Goal: Complete application form: Complete application form

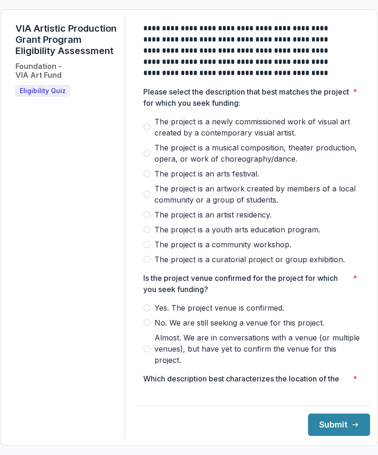
click at [223, 200] on span "The project is an artwork created by members of a local community or a group of…" at bounding box center [258, 194] width 208 height 22
click at [267, 220] on span "The project is an artist residency." at bounding box center [212, 214] width 117 height 11
click at [275, 250] on span "The project is a community workshop." at bounding box center [222, 244] width 137 height 11
click at [325, 265] on span "The project is a curatorial project or group exhibition." at bounding box center [249, 259] width 190 height 11
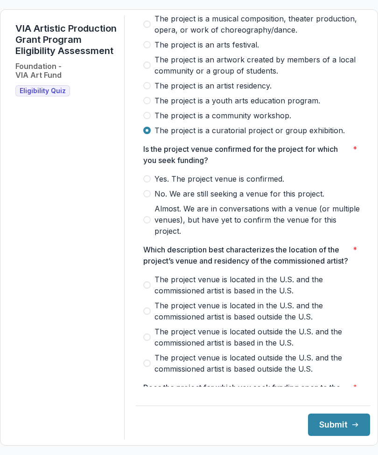
scroll to position [130, 0]
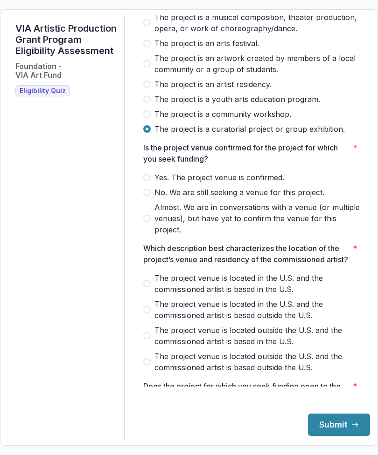
click at [372, 204] on form "**********" at bounding box center [189, 227] width 378 height 437
click at [253, 183] on span "Yes. The project venue is confirmed." at bounding box center [219, 177] width 130 height 11
click at [241, 295] on span "The project venue is located in the U.S. and the commissioned artist is based i…" at bounding box center [258, 284] width 208 height 22
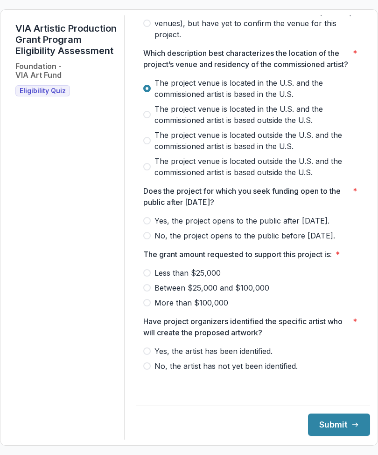
scroll to position [328, 0]
click at [313, 227] on span "Yes, the project opens to the public after [DATE]." at bounding box center [241, 220] width 175 height 11
click at [258, 294] on span "Between $25,000 and $100,000" at bounding box center [211, 287] width 115 height 11
click at [174, 357] on span "Yes, the artist has been identified." at bounding box center [213, 351] width 118 height 11
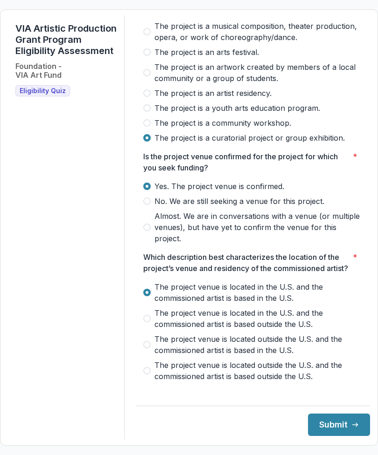
click at [322, 436] on button "Submit" at bounding box center [339, 425] width 62 height 22
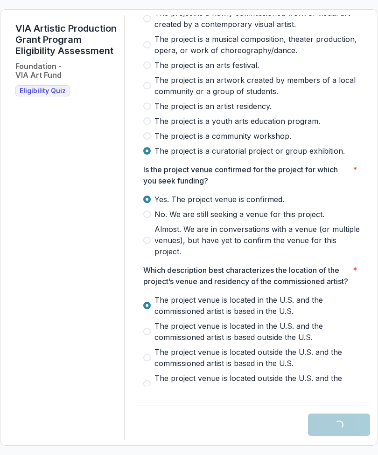
scroll to position [104, 0]
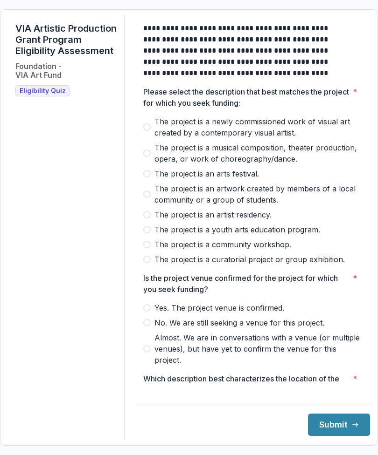
click at [163, 220] on span "The project is an artist residency." at bounding box center [212, 214] width 117 height 11
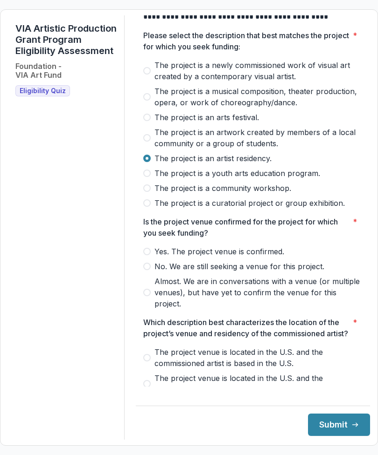
scroll to position [62, 0]
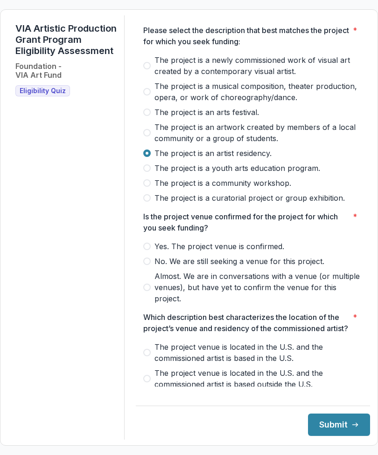
click at [166, 204] on span "The project is a curatorial project or group exhibition." at bounding box center [249, 197] width 190 height 11
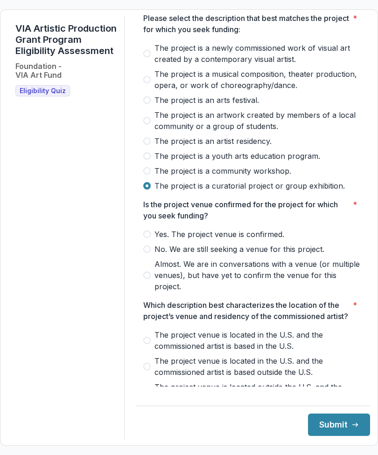
scroll to position [76, 0]
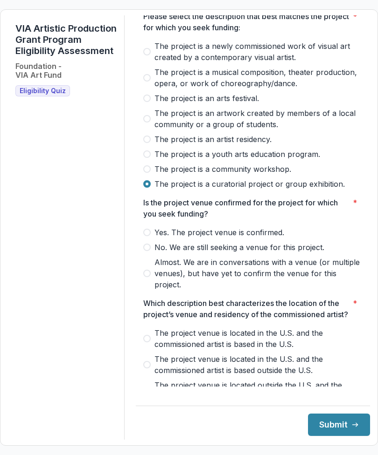
click at [166, 238] on span "Yes. The project venue is confirmed." at bounding box center [219, 232] width 130 height 11
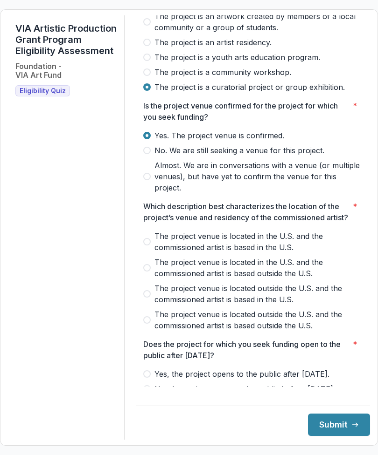
scroll to position [184, 0]
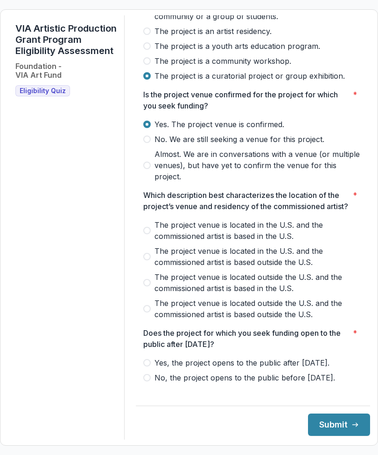
click at [161, 241] on label "The project venue is located in the U.S. and the commissioned artist is based i…" at bounding box center [252, 231] width 219 height 22
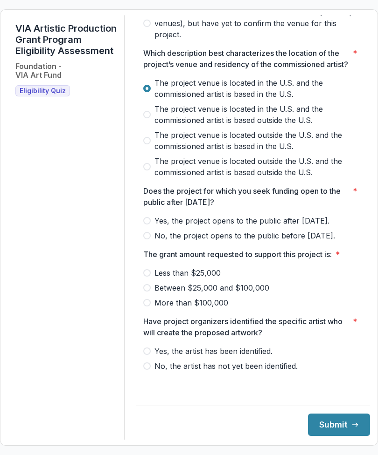
scroll to position [328, 0]
click at [166, 227] on span "Yes, the project opens to the public after [DATE]." at bounding box center [241, 220] width 175 height 11
click at [166, 309] on span "More than $100,000" at bounding box center [191, 302] width 74 height 11
click at [163, 357] on span "Yes, the artist has been identified." at bounding box center [213, 351] width 118 height 11
click at [318, 436] on button "Submit" at bounding box center [339, 425] width 62 height 22
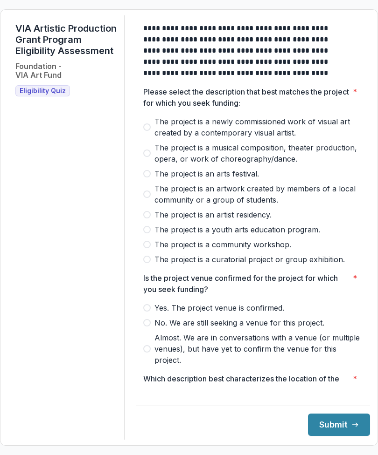
click at [162, 200] on span "The project is an artwork created by members of a local community or a group of…" at bounding box center [258, 194] width 208 height 22
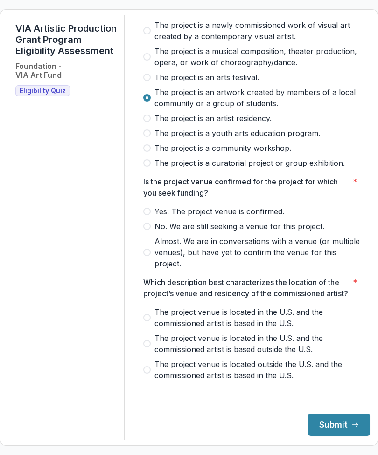
scroll to position [97, 0]
click at [166, 217] on span "Yes. The project venue is confirmed." at bounding box center [219, 211] width 130 height 11
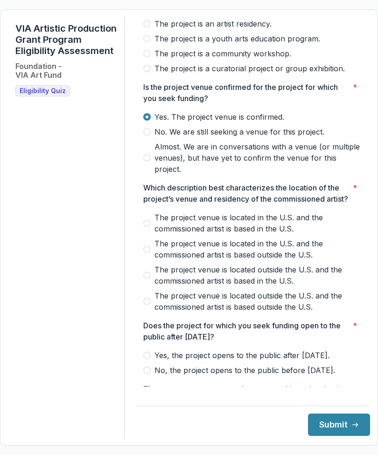
scroll to position [195, 0]
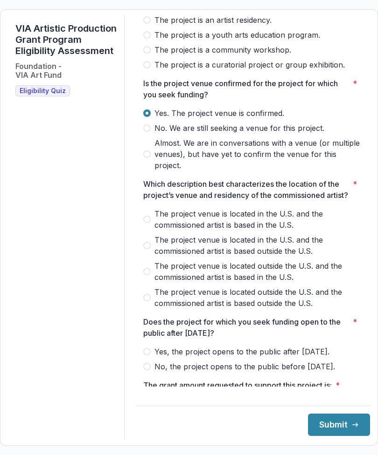
click at [165, 231] on span "The project venue is located in the U.S. and the commissioned artist is based i…" at bounding box center [258, 219] width 208 height 22
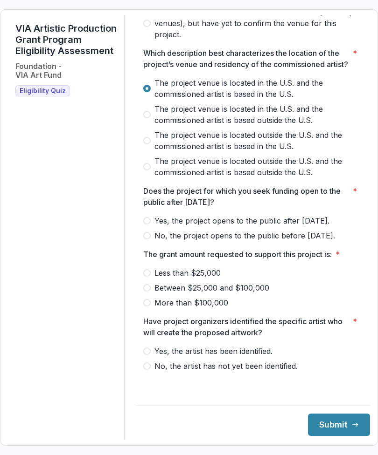
scroll to position [328, 0]
click at [162, 227] on span "Yes, the project opens to the public after [DATE]." at bounding box center [241, 220] width 175 height 11
click at [158, 241] on label "No, the project opens to the public before [DATE]." at bounding box center [252, 235] width 219 height 11
click at [157, 294] on label "Between $25,000 and $100,000" at bounding box center [252, 287] width 219 height 11
click at [166, 357] on span "Yes, the artist has been identified." at bounding box center [213, 351] width 118 height 11
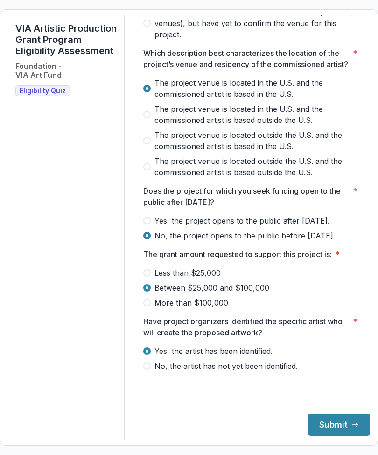
click at [318, 436] on button "Submit" at bounding box center [339, 425] width 62 height 22
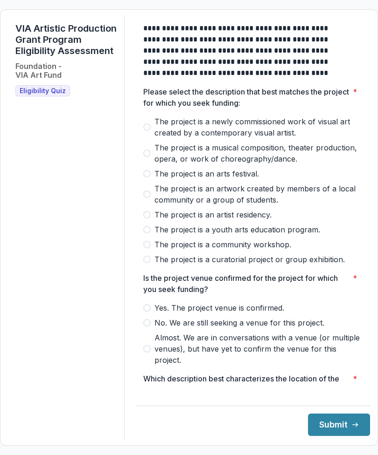
click at [27, 276] on div "VIA Artistic Production Grant Program Eligibility Assessment Foundation - VIA A…" at bounding box center [66, 227] width 117 height 425
click at [162, 179] on span "The project is an arts festival." at bounding box center [206, 173] width 104 height 11
click at [160, 314] on label "Yes. The project venue is confirmed." at bounding box center [252, 307] width 219 height 11
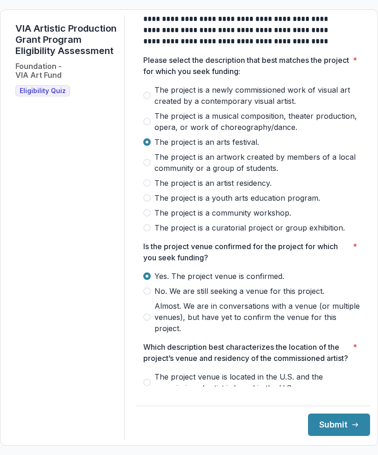
scroll to position [36, 0]
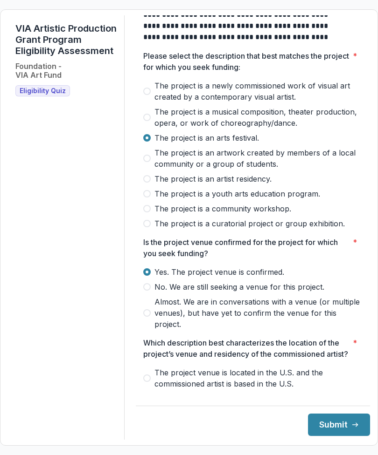
click at [160, 185] on label "The project is an artist residency." at bounding box center [252, 178] width 219 height 11
click at [165, 214] on span "The project is a community workshop." at bounding box center [222, 208] width 137 height 11
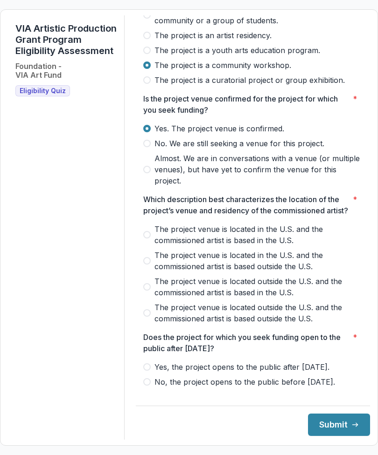
scroll to position [185, 0]
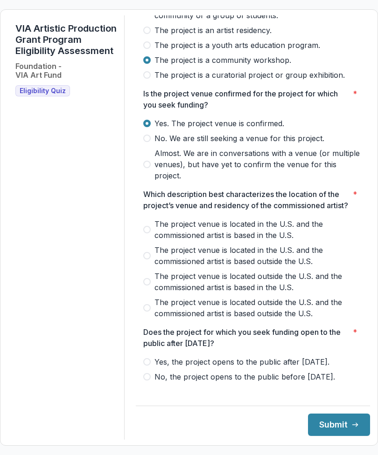
click at [163, 238] on span "The project venue is located in the U.S. and the commissioned artist is based i…" at bounding box center [258, 230] width 208 height 22
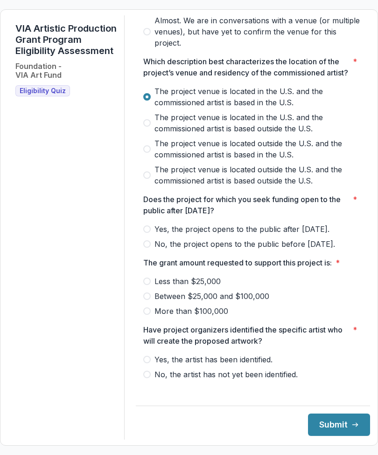
scroll to position [327, 0]
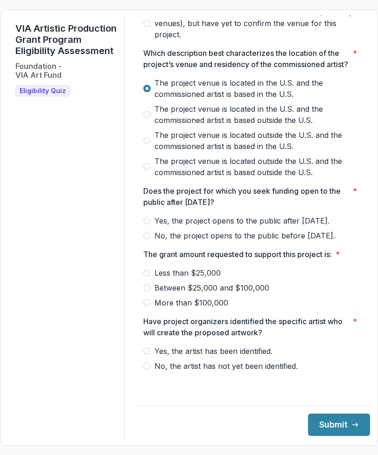
click at [162, 227] on span "Yes, the project opens to the public after [DATE]." at bounding box center [241, 220] width 175 height 11
click at [167, 294] on span "Between $25,000 and $100,000" at bounding box center [211, 287] width 115 height 11
click at [175, 357] on span "Yes, the artist has been identified." at bounding box center [213, 351] width 118 height 11
click at [324, 436] on button "Submit" at bounding box center [339, 425] width 62 height 22
